Goal: Check status: Check status

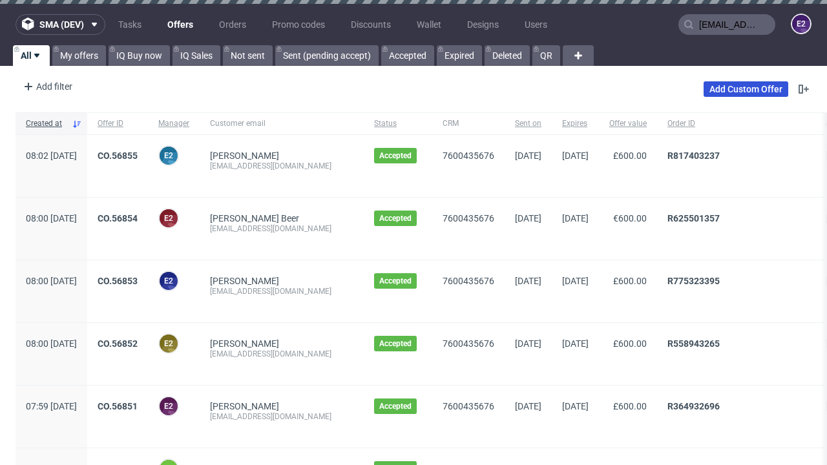
scroll to position [0, 40]
type input "[EMAIL_ADDRESS][DOMAIN_NAME]"
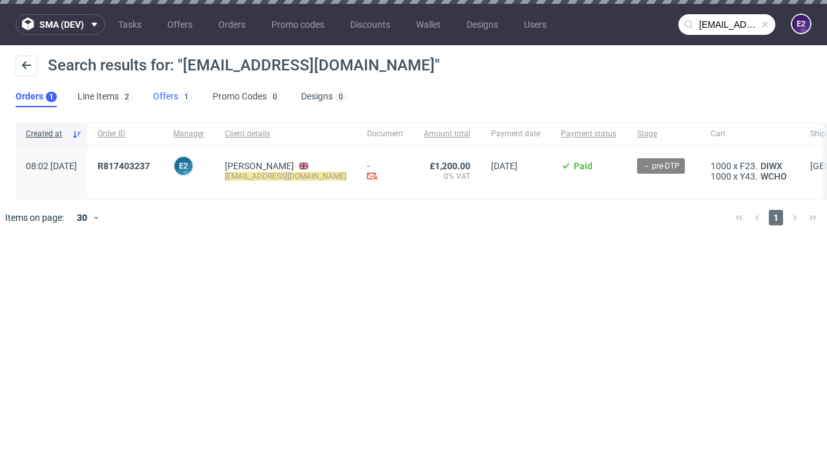
click at [172, 97] on link "Offers 1" at bounding box center [172, 97] width 39 height 21
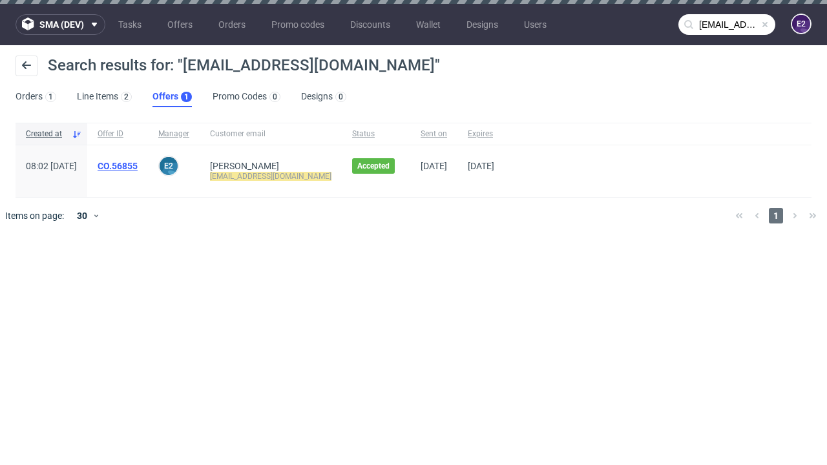
click at [138, 166] on link "CO.56855" at bounding box center [118, 166] width 40 height 10
